Goal: Task Accomplishment & Management: Use online tool/utility

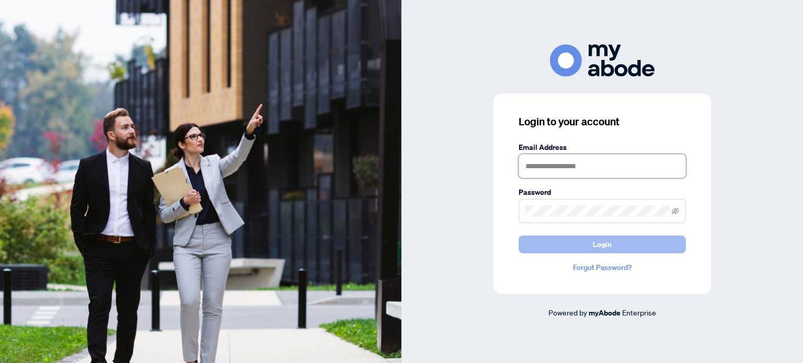
type input "**********"
click at [604, 240] on span "Login" at bounding box center [602, 244] width 19 height 17
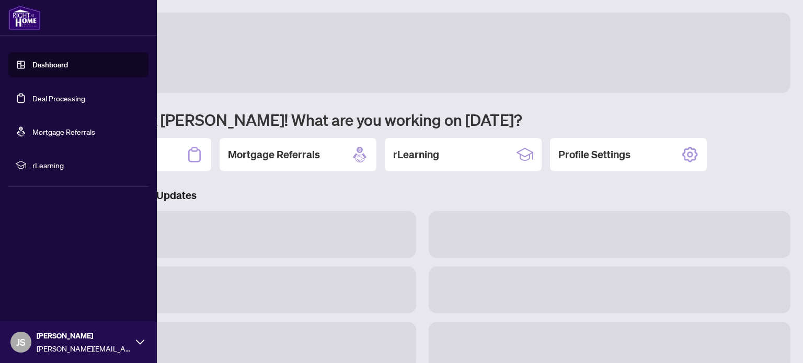
click at [59, 97] on link "Deal Processing" at bounding box center [58, 98] width 53 height 9
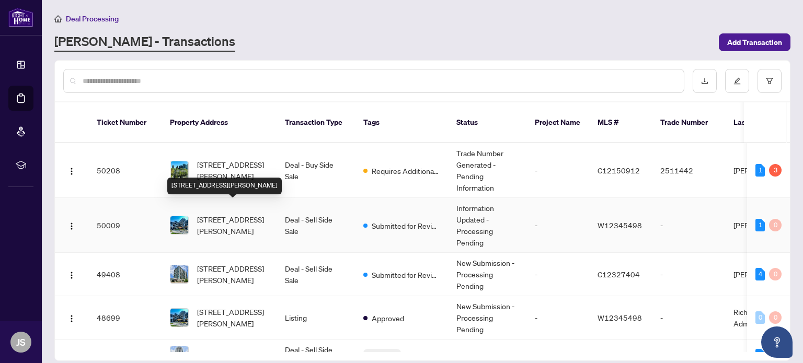
click at [228, 214] on span "[STREET_ADDRESS][PERSON_NAME]" at bounding box center [232, 225] width 71 height 23
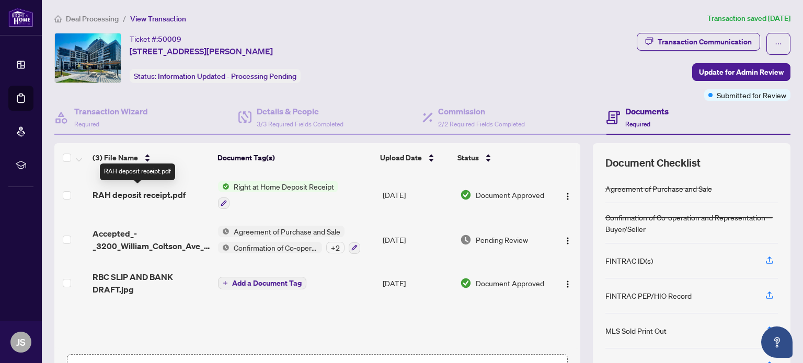
click at [161, 196] on span "RAH deposit receipt.pdf" at bounding box center [139, 195] width 93 height 13
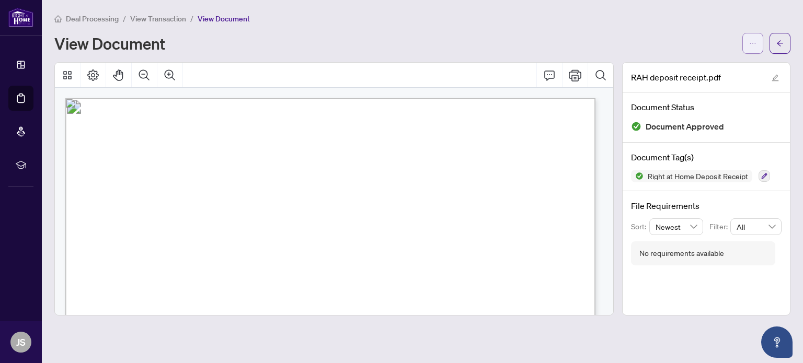
click at [749, 43] on button "button" at bounding box center [752, 43] width 21 height 21
click at [697, 66] on span "Download" at bounding box center [714, 66] width 79 height 12
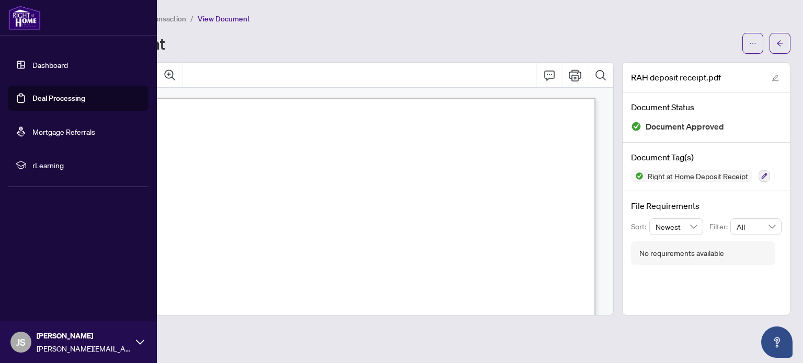
click at [56, 97] on link "Deal Processing" at bounding box center [58, 98] width 53 height 9
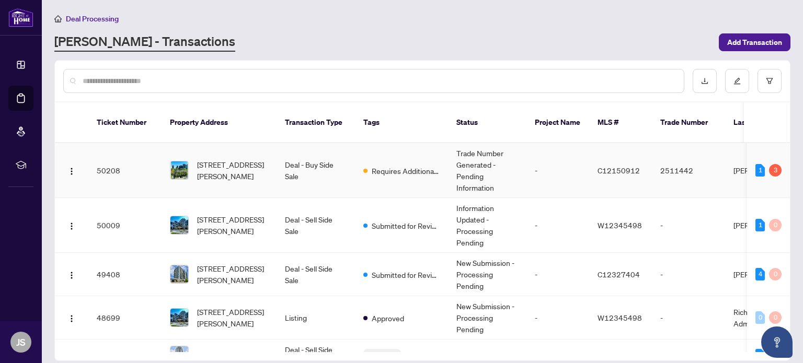
drag, startPoint x: 786, startPoint y: 148, endPoint x: 786, endPoint y: 140, distance: 8.4
click at [786, 143] on td "1 3" at bounding box center [768, 170] width 43 height 55
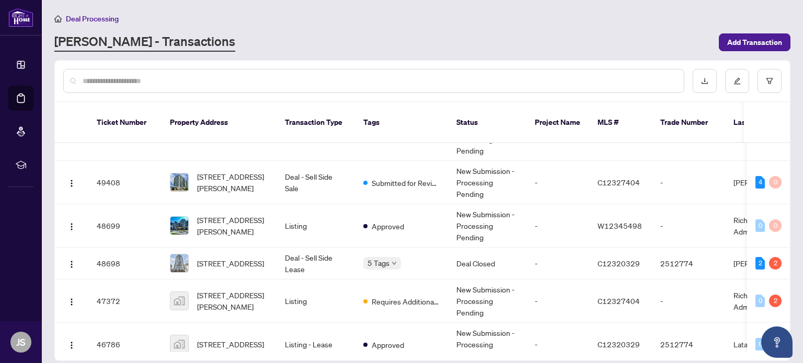
scroll to position [95, 0]
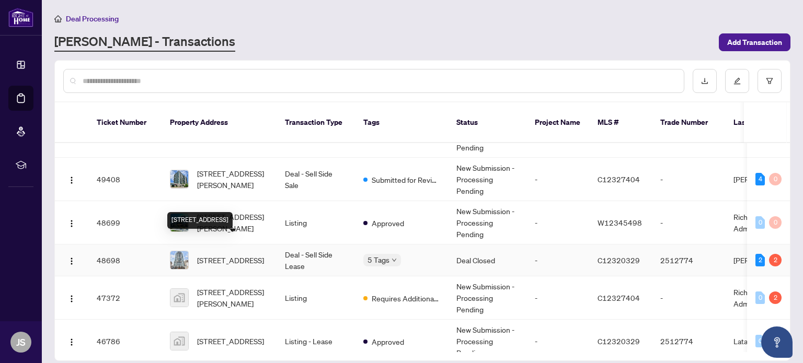
click at [203, 255] on span "[STREET_ADDRESS]" at bounding box center [230, 261] width 67 height 12
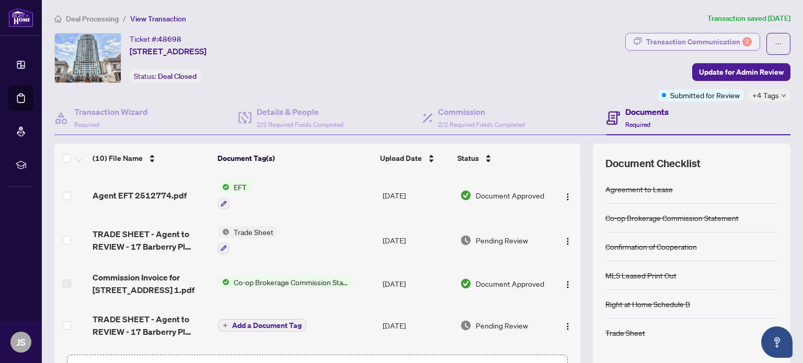
click at [702, 44] on div "Transaction Communication 2" at bounding box center [699, 41] width 106 height 17
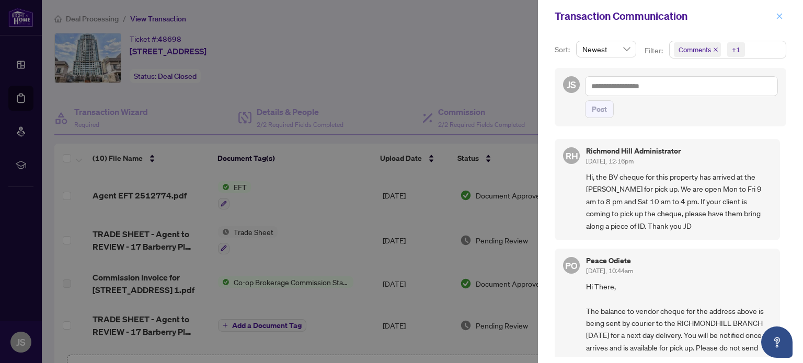
click at [779, 18] on icon "close" at bounding box center [779, 16] width 7 height 7
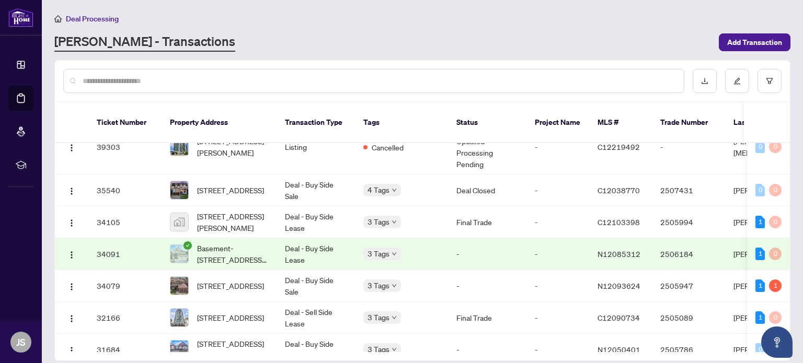
scroll to position [330, 0]
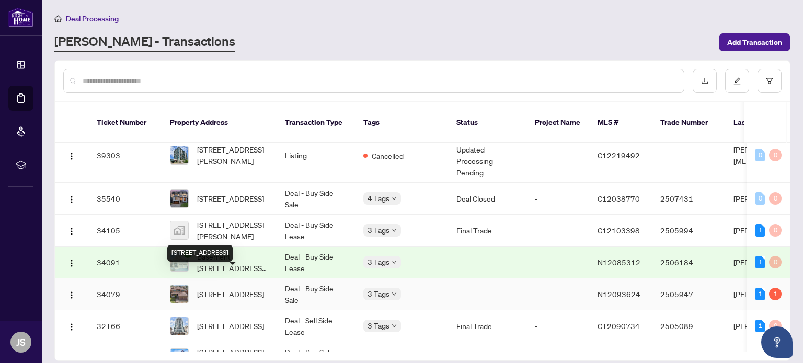
click at [215, 289] on span "[STREET_ADDRESS]" at bounding box center [230, 295] width 67 height 12
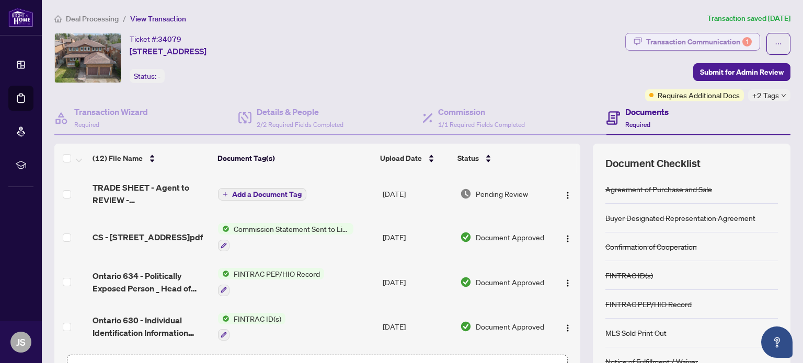
click at [686, 41] on div "Transaction Communication 1" at bounding box center [699, 41] width 106 height 17
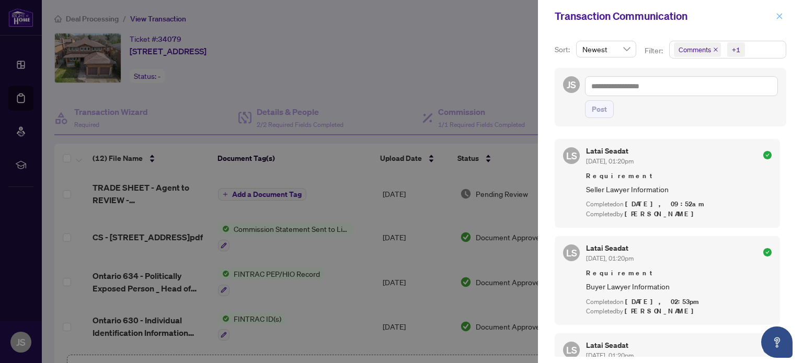
click at [780, 16] on icon "close" at bounding box center [780, 16] width 6 height 6
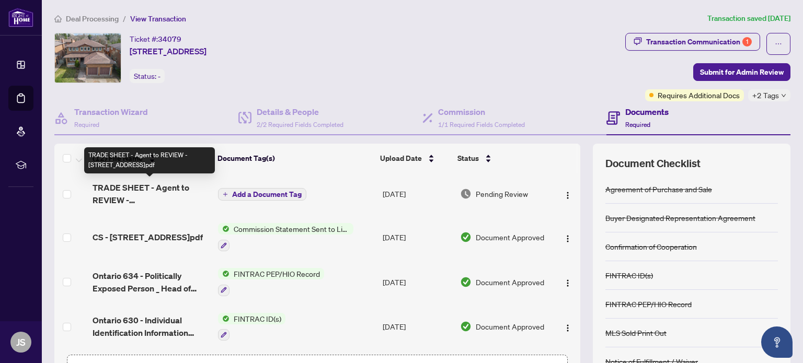
click at [143, 192] on span "TRADE SHEET - Agent to REVIEW - [STREET_ADDRESS]pdf" at bounding box center [151, 193] width 117 height 25
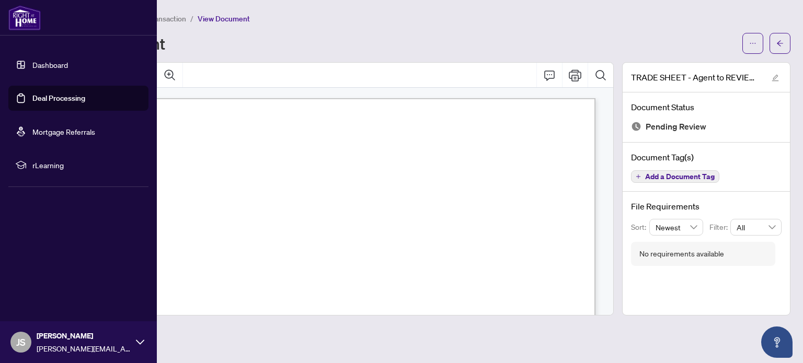
click at [32, 97] on link "Deal Processing" at bounding box center [58, 98] width 53 height 9
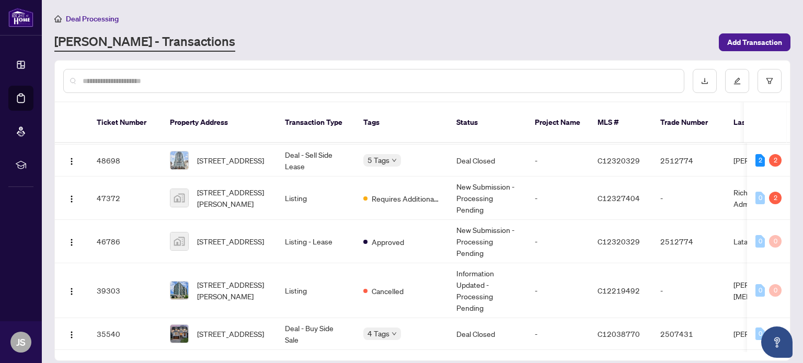
scroll to position [201, 0]
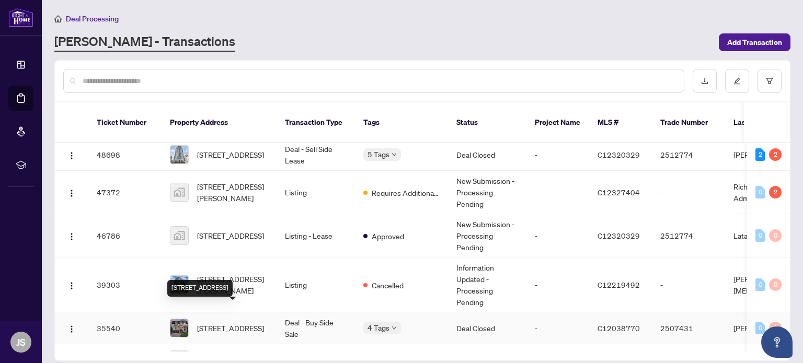
click at [223, 323] on span "[STREET_ADDRESS]" at bounding box center [230, 329] width 67 height 12
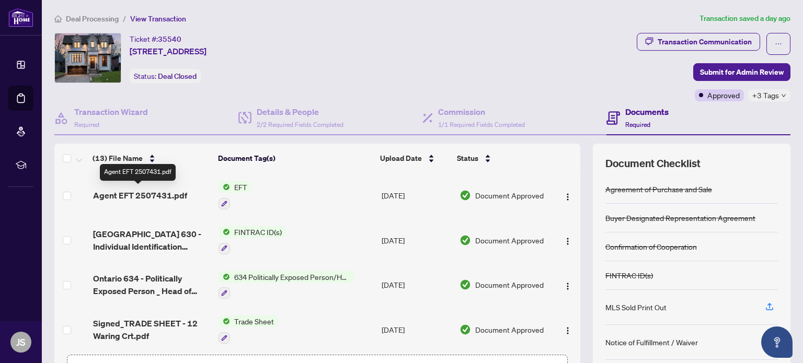
click at [151, 194] on span "Agent EFT 2507431.pdf" at bounding box center [140, 195] width 94 height 13
